Goal: Information Seeking & Learning: Learn about a topic

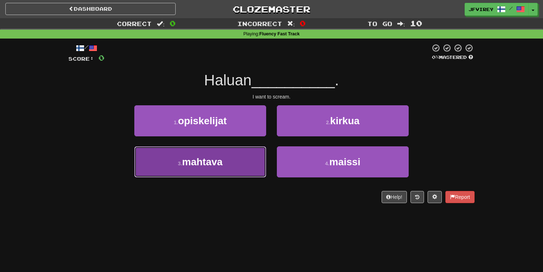
click at [242, 159] on button "3 . mahtava" at bounding box center [200, 161] width 132 height 31
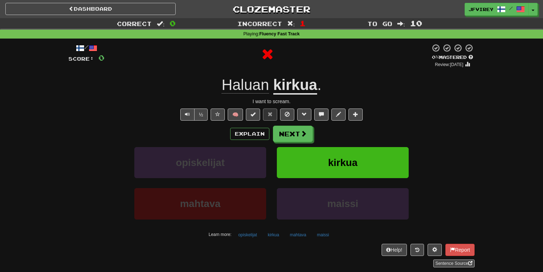
click at [302, 87] on u "kirkua" at bounding box center [295, 85] width 44 height 18
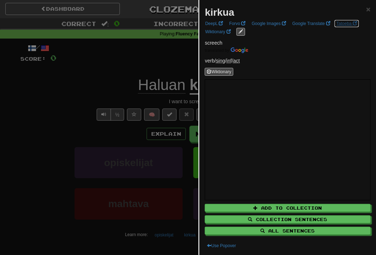
click at [344, 23] on link "Tatoeba" at bounding box center [346, 24] width 25 height 8
click at [72, 87] on div at bounding box center [188, 127] width 376 height 255
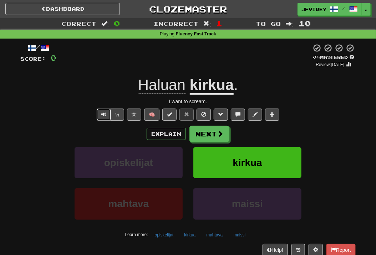
click at [97, 116] on button "Text-to-speech controls" at bounding box center [104, 114] width 14 height 12
click at [203, 131] on button "Next" at bounding box center [210, 134] width 40 height 16
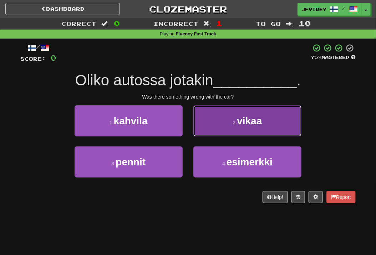
click at [260, 116] on span "vikaa" at bounding box center [249, 120] width 25 height 11
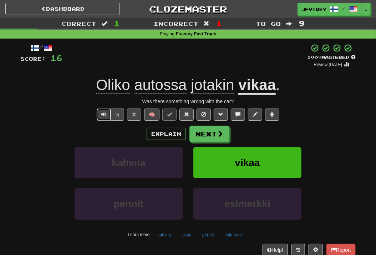
click at [103, 112] on span "Text-to-speech controls" at bounding box center [103, 114] width 5 height 5
click at [207, 137] on button "Next" at bounding box center [210, 134] width 40 height 16
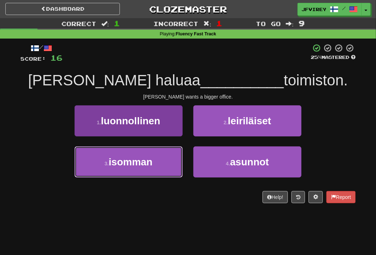
drag, startPoint x: 144, startPoint y: 165, endPoint x: 149, endPoint y: 164, distance: 5.5
click at [144, 165] on span "isomman" at bounding box center [131, 161] width 44 height 11
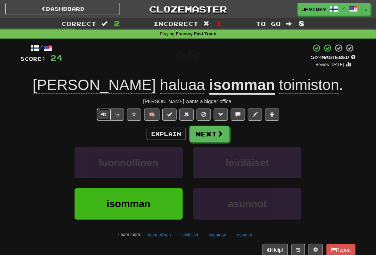
click at [105, 118] on button "Text-to-speech controls" at bounding box center [104, 114] width 14 height 12
click at [206, 134] on button "Next" at bounding box center [210, 134] width 40 height 16
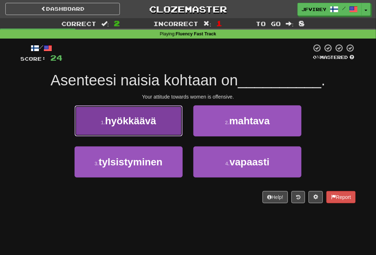
click at [162, 122] on button "1 . hyökkäävä" at bounding box center [129, 120] width 108 height 31
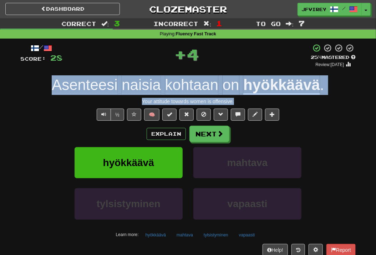
drag, startPoint x: 247, startPoint y: 99, endPoint x: 49, endPoint y: 87, distance: 198.5
click at [49, 87] on div "/ Score: 28 + 4 25 % Mastered Review: [DATE] Asenteesi naisia kohtaan on hyökkä…" at bounding box center [187, 155] width 335 height 224
copy div "Asenteesi naisia kohtaan on hyökkäävä . Your attitude towards women is offensiv…"
click at [282, 85] on u "hyökkäävä" at bounding box center [281, 85] width 77 height 18
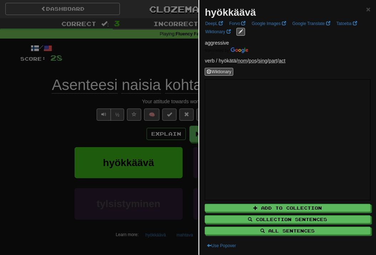
click at [70, 126] on div at bounding box center [188, 127] width 376 height 255
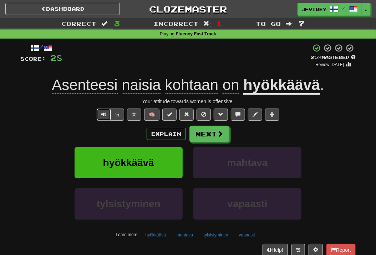
click at [105, 112] on span "Text-to-speech controls" at bounding box center [103, 114] width 5 height 5
click at [293, 88] on u "hyökkäävä" at bounding box center [281, 85] width 77 height 18
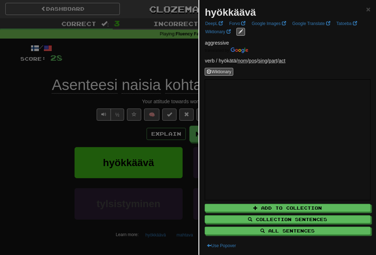
click at [52, 158] on div at bounding box center [188, 127] width 376 height 255
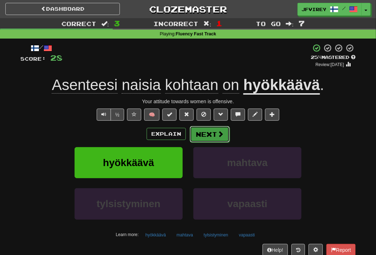
click at [207, 132] on button "Next" at bounding box center [210, 134] width 40 height 16
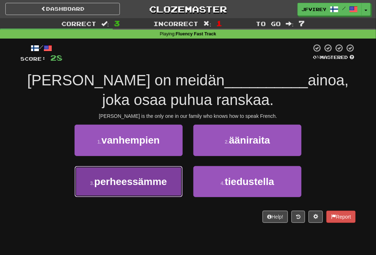
click at [130, 184] on span "perheessämme" at bounding box center [130, 181] width 73 height 11
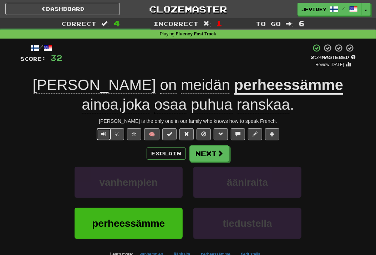
click at [106, 134] on span "Text-to-speech controls" at bounding box center [103, 133] width 5 height 5
click at [205, 155] on button "Next" at bounding box center [210, 153] width 40 height 16
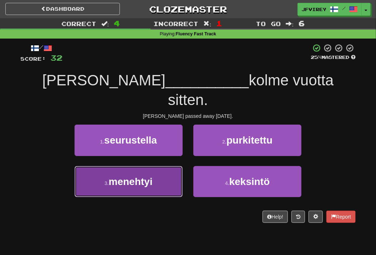
click at [174, 166] on button "3 . menehtyi" at bounding box center [129, 181] width 108 height 31
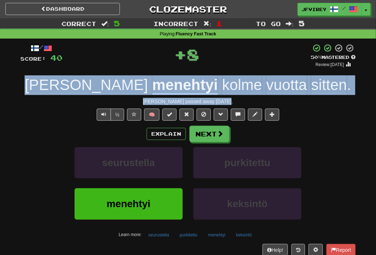
drag, startPoint x: 233, startPoint y: 101, endPoint x: 73, endPoint y: 86, distance: 160.8
click at [73, 86] on div "/ Score: 40 + 8 50 % Mastered Review: [DATE] [PERSON_NAME] menehtyi kolme vuott…" at bounding box center [187, 155] width 335 height 224
copy div "[PERSON_NAME] menehtyi kolme vuotta sitten . [PERSON_NAME] passed away [DATE]."
click at [200, 132] on button "Next" at bounding box center [210, 134] width 40 height 16
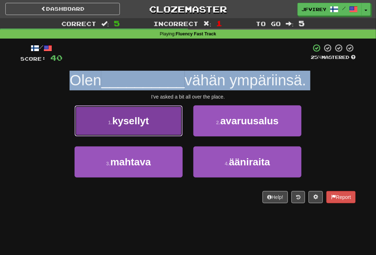
click at [152, 126] on button "1 . kysellyt" at bounding box center [129, 120] width 108 height 31
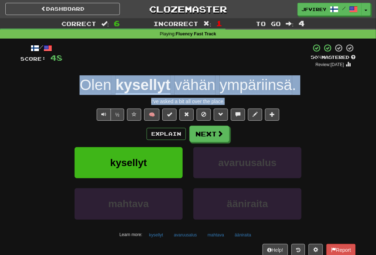
drag, startPoint x: 241, startPoint y: 101, endPoint x: 73, endPoint y: 87, distance: 168.4
click at [73, 87] on div "/ Score: 48 + 8 50 % Mastered Review: [DATE] [PERSON_NAME] vähän ympäriinsä . I…" at bounding box center [187, 155] width 335 height 224
copy div "[PERSON_NAME] vähän ympäriinsä . I've asked a bit all over the place."
click at [148, 83] on u "kysellyt" at bounding box center [143, 85] width 55 height 18
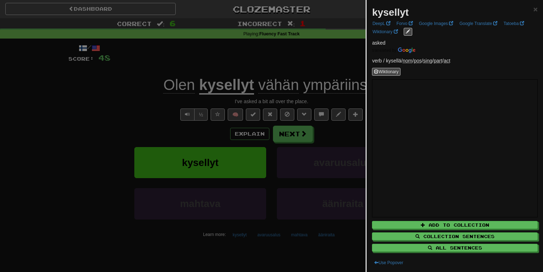
click at [120, 132] on div at bounding box center [271, 136] width 543 height 272
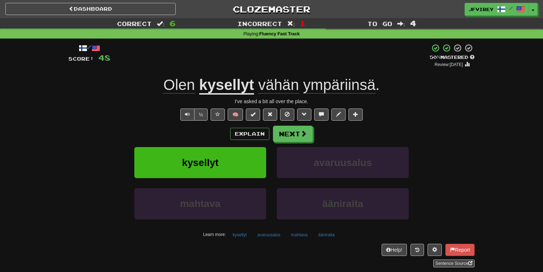
click at [339, 84] on span "ympäriinsä" at bounding box center [339, 84] width 72 height 17
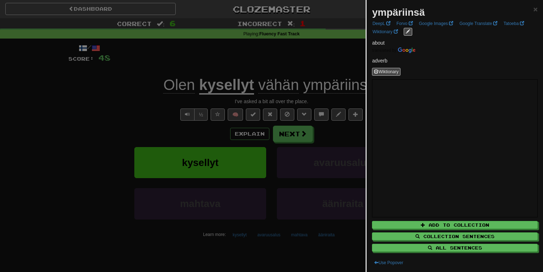
click at [89, 150] on div at bounding box center [271, 136] width 543 height 272
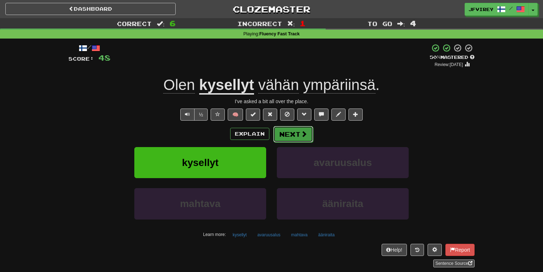
click at [290, 134] on button "Next" at bounding box center [293, 134] width 40 height 16
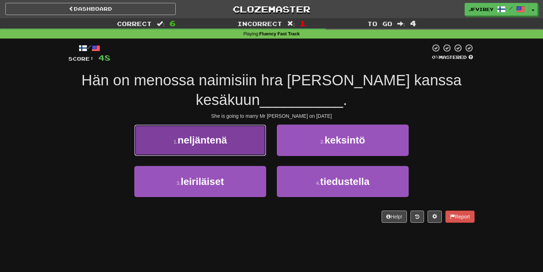
click at [218, 147] on button "1 . neljäntenä" at bounding box center [200, 139] width 132 height 31
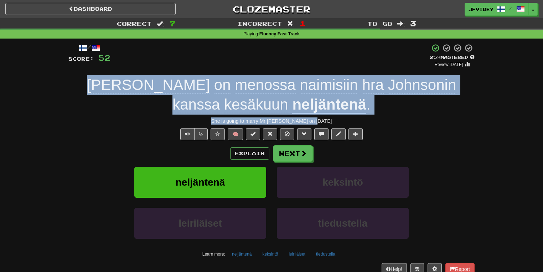
drag, startPoint x: 330, startPoint y: 118, endPoint x: 64, endPoint y: 84, distance: 268.5
click at [64, 84] on div "/ Score: 52 + 4 25 % Mastered Review: [DATE] Hän on menossa naimisiin hra [PERS…" at bounding box center [271, 168] width 417 height 258
copy div "Hän on menossa naimisiin hra [PERSON_NAME] kanssa kesäkuun neljäntenä . She is …"
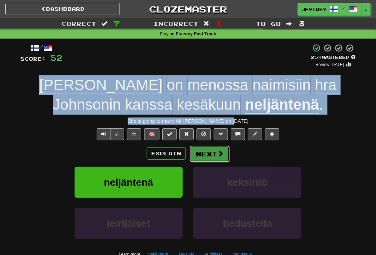
click at [208, 153] on button "Next" at bounding box center [210, 153] width 40 height 16
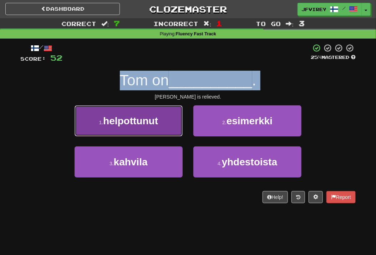
click at [152, 111] on button "1 . helpottunut" at bounding box center [129, 120] width 108 height 31
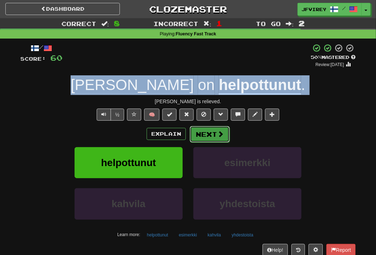
click at [213, 137] on button "Next" at bounding box center [210, 134] width 40 height 16
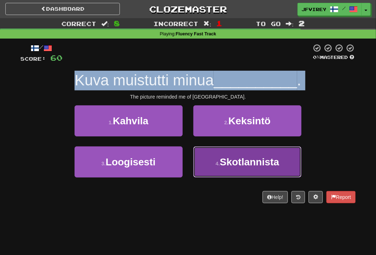
drag, startPoint x: 272, startPoint y: 158, endPoint x: 299, endPoint y: 156, distance: 26.4
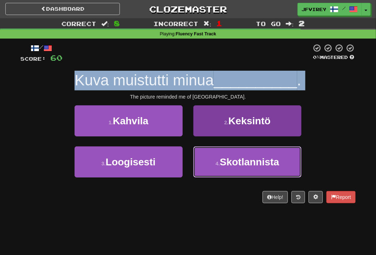
click at [272, 158] on span "Skotlannista" at bounding box center [249, 161] width 59 height 11
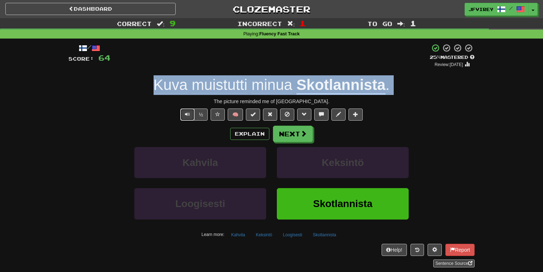
click at [190, 110] on button "Text-to-speech controls" at bounding box center [187, 114] width 14 height 12
click at [293, 132] on button "Next" at bounding box center [293, 134] width 40 height 16
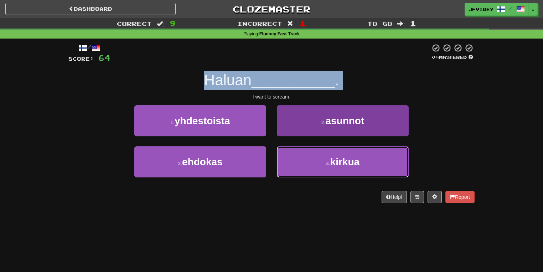
click at [333, 163] on span "kirkua" at bounding box center [345, 161] width 30 height 11
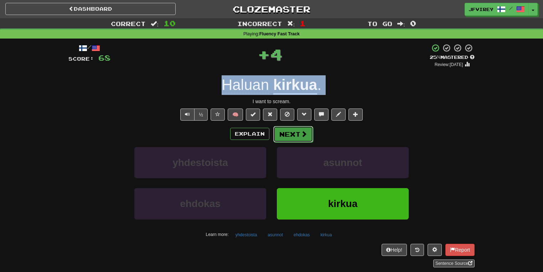
click at [294, 134] on button "Next" at bounding box center [293, 134] width 40 height 16
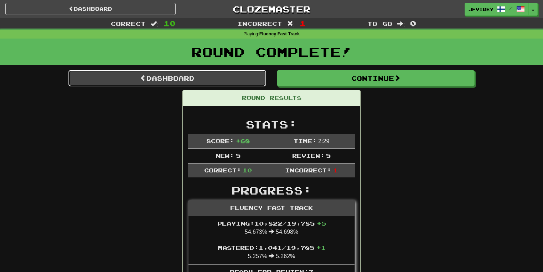
click at [174, 81] on link "Dashboard" at bounding box center [167, 78] width 198 height 16
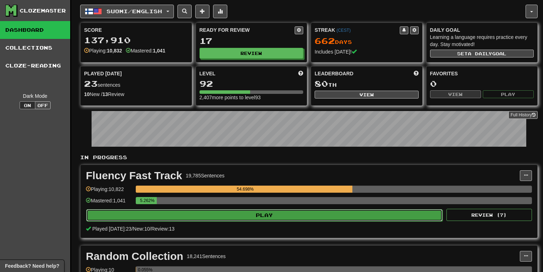
click at [353, 213] on button "Play" at bounding box center [264, 215] width 356 height 12
select select "**"
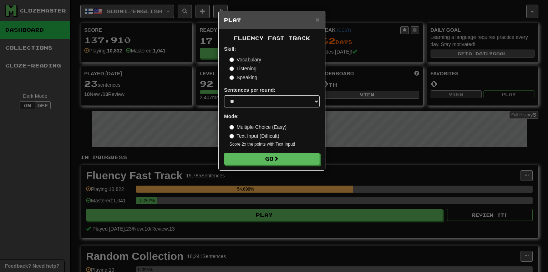
click at [284, 166] on div "Fluency Fast Track Skill: Vocabulary Listening Speaking Sentences per round: * …" at bounding box center [272, 99] width 106 height 141
click at [282, 160] on button "Go" at bounding box center [272, 159] width 96 height 12
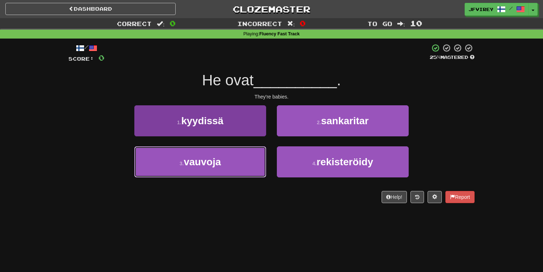
drag, startPoint x: 236, startPoint y: 162, endPoint x: 249, endPoint y: 159, distance: 13.2
click at [237, 160] on button "3 . vauvoja" at bounding box center [200, 161] width 132 height 31
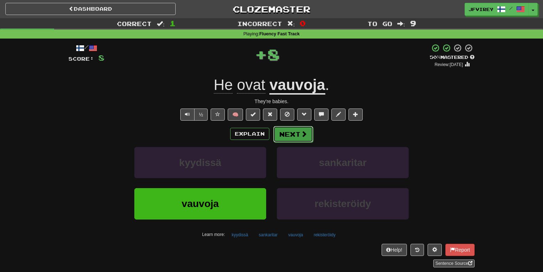
click at [295, 133] on button "Next" at bounding box center [293, 134] width 40 height 16
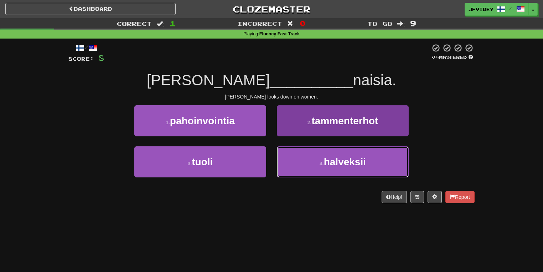
click at [360, 155] on button "4 . halveksii" at bounding box center [343, 161] width 132 height 31
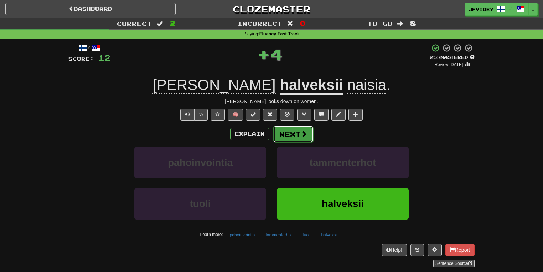
click at [293, 134] on button "Next" at bounding box center [293, 134] width 40 height 16
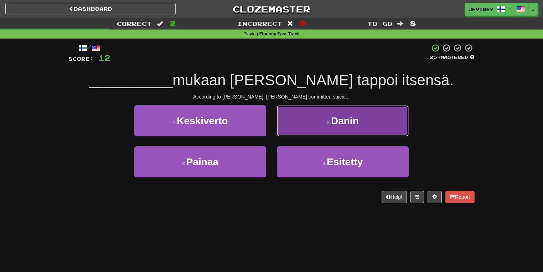
click at [312, 124] on button "2 . Danin" at bounding box center [343, 120] width 132 height 31
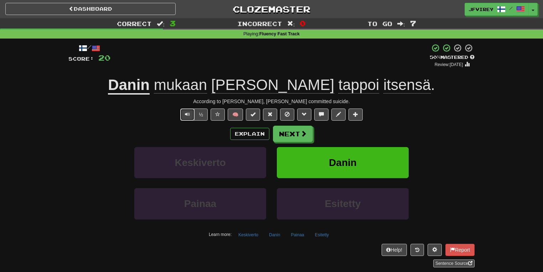
click at [188, 114] on span "Text-to-speech controls" at bounding box center [187, 114] width 5 height 5
click at [292, 133] on button "Next" at bounding box center [293, 134] width 40 height 16
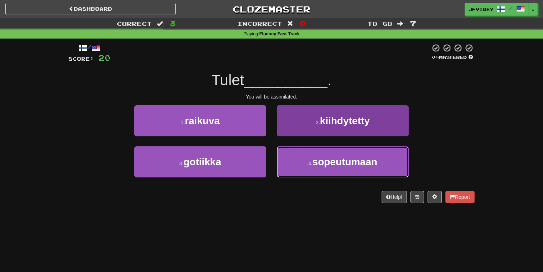
click at [373, 165] on span "sopeutumaan" at bounding box center [345, 161] width 65 height 11
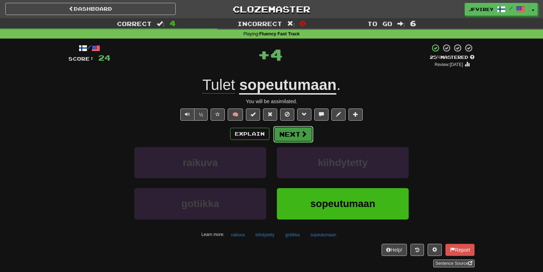
click at [292, 135] on button "Next" at bounding box center [293, 134] width 40 height 16
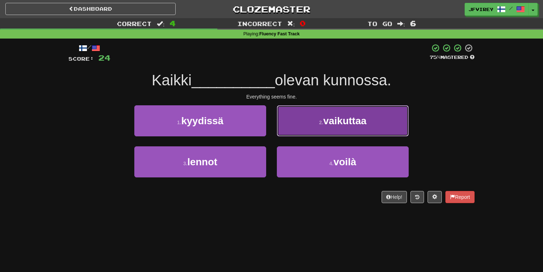
click at [335, 113] on button "2 . vaikuttaa" at bounding box center [343, 120] width 132 height 31
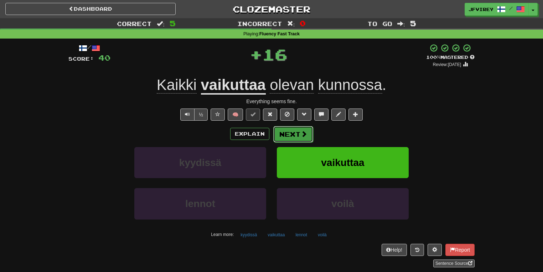
click at [293, 135] on button "Next" at bounding box center [293, 134] width 40 height 16
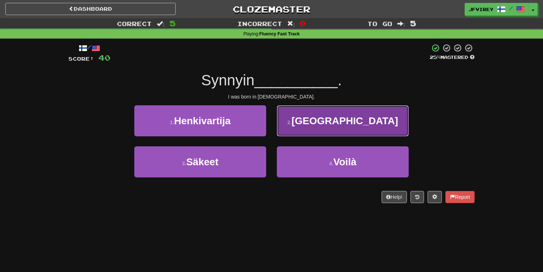
click at [318, 127] on button "2 . Venäjällä" at bounding box center [343, 120] width 132 height 31
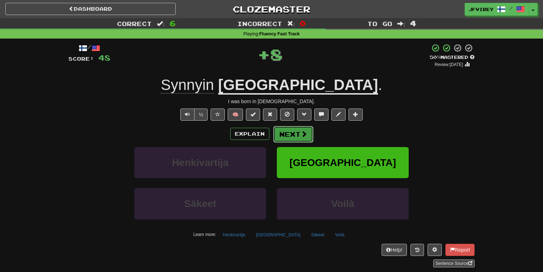
click at [295, 133] on button "Next" at bounding box center [293, 134] width 40 height 16
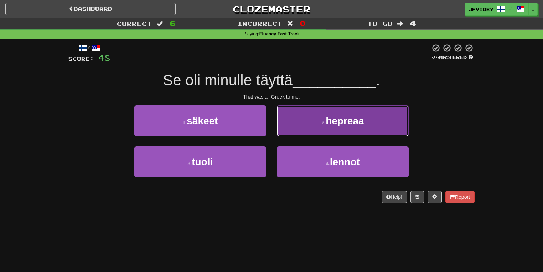
click at [338, 123] on span "hepreaa" at bounding box center [345, 120] width 38 height 11
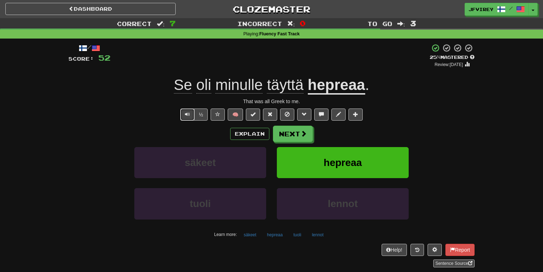
click at [190, 117] on button "Text-to-speech controls" at bounding box center [187, 114] width 14 height 12
click at [300, 139] on button "Next" at bounding box center [293, 134] width 40 height 16
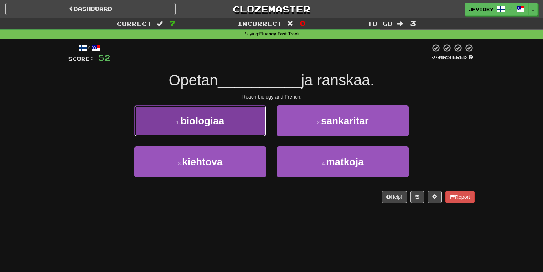
click at [242, 120] on button "1 . biologiaa" at bounding box center [200, 120] width 132 height 31
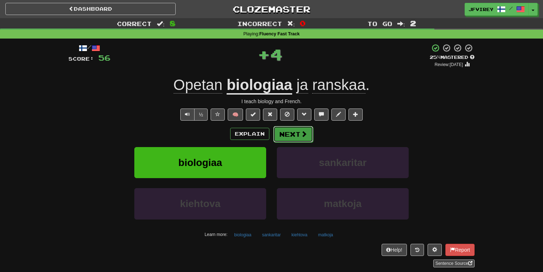
click at [290, 135] on button "Next" at bounding box center [293, 134] width 40 height 16
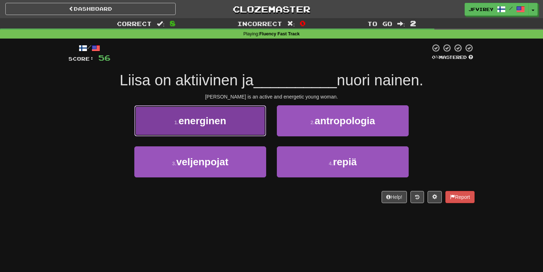
click at [229, 114] on button "1 . energinen" at bounding box center [200, 120] width 132 height 31
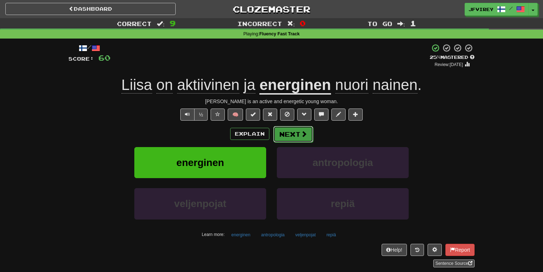
click at [303, 132] on span at bounding box center [304, 133] width 6 height 6
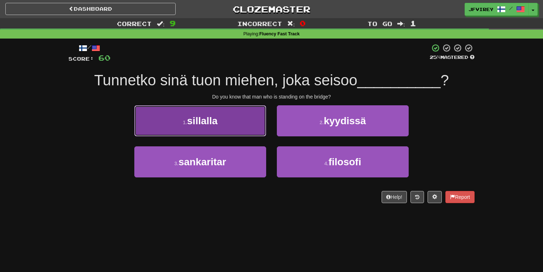
click at [222, 124] on button "1 . sillalla" at bounding box center [200, 120] width 132 height 31
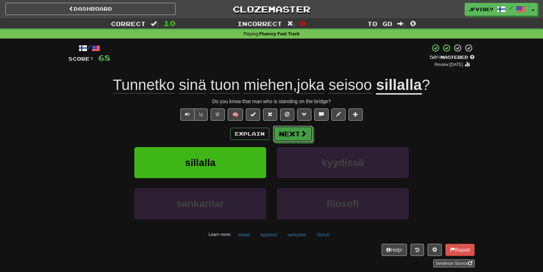
drag, startPoint x: 294, startPoint y: 130, endPoint x: 298, endPoint y: 130, distance: 3.9
click at [294, 130] on button "Next" at bounding box center [293, 133] width 40 height 16
